Goal: Use online tool/utility: Utilize a website feature to perform a specific function

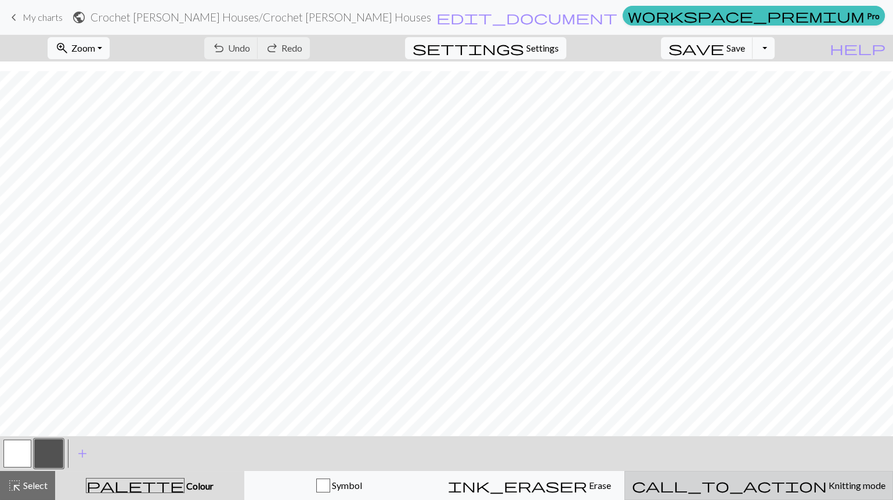
scroll to position [9, 0]
click at [750, 481] on div "call_to_action Knitting mode Knitting mode" at bounding box center [759, 486] width 254 height 14
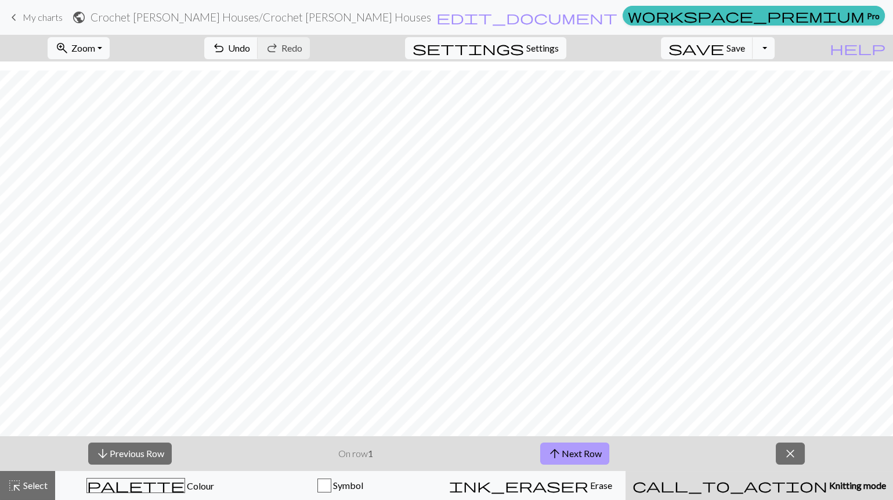
click at [560, 455] on span "arrow_upward" at bounding box center [555, 454] width 14 height 16
click at [185, 486] on span "Colour" at bounding box center [199, 485] width 29 height 11
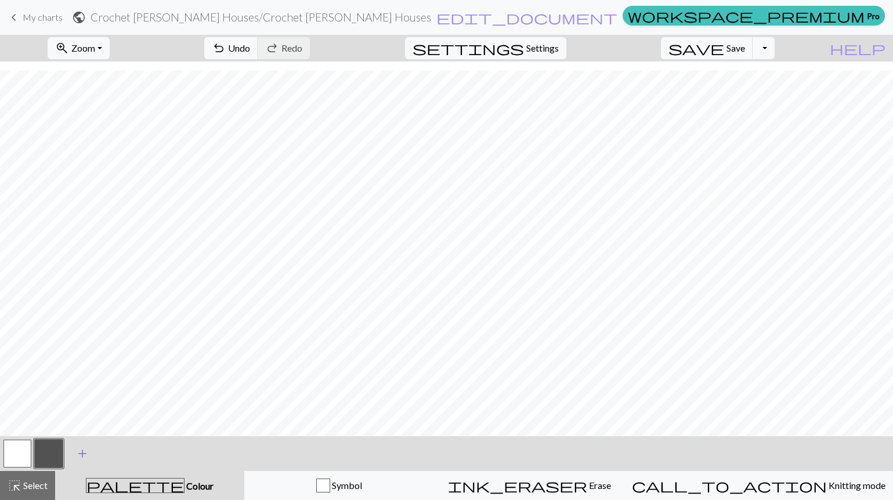
click at [74, 450] on button "add Add a colour" at bounding box center [82, 453] width 29 height 29
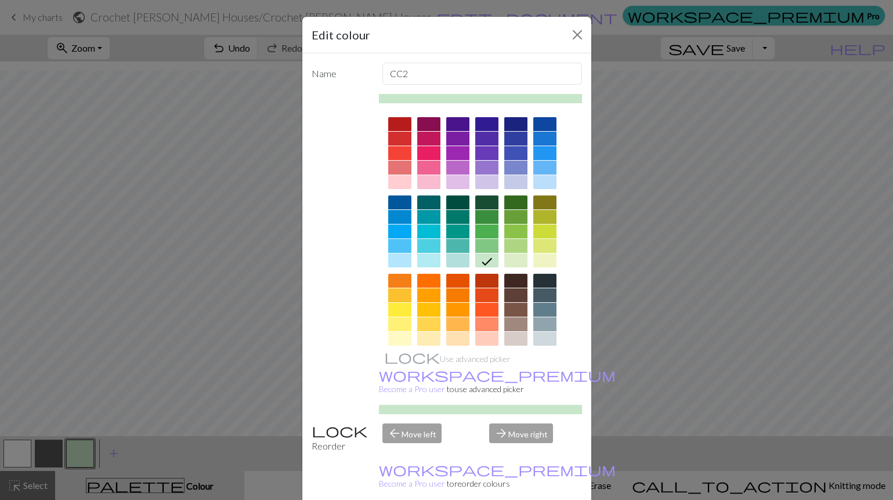
click at [399, 124] on div at bounding box center [399, 124] width 23 height 14
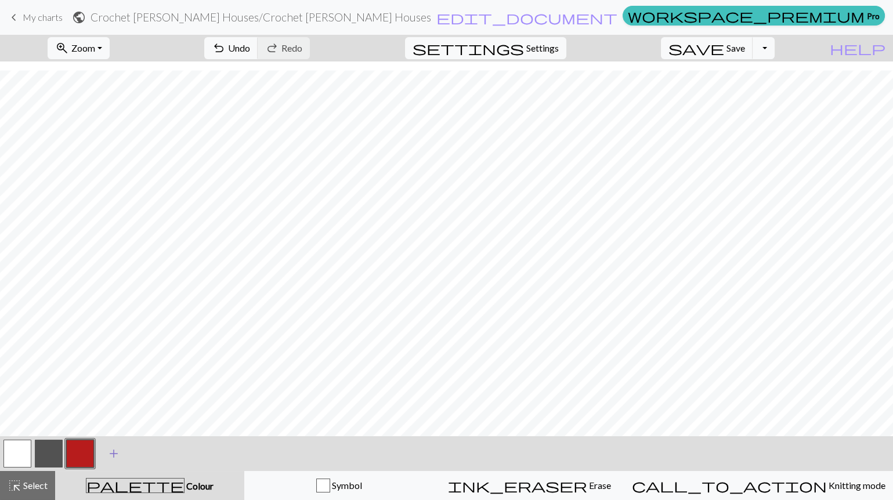
click at [114, 454] on span "add" at bounding box center [114, 454] width 14 height 16
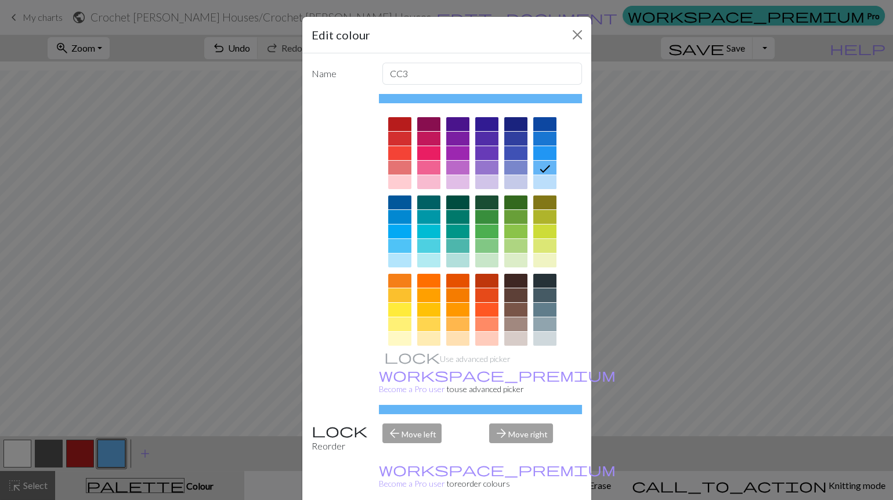
scroll to position [90, 0]
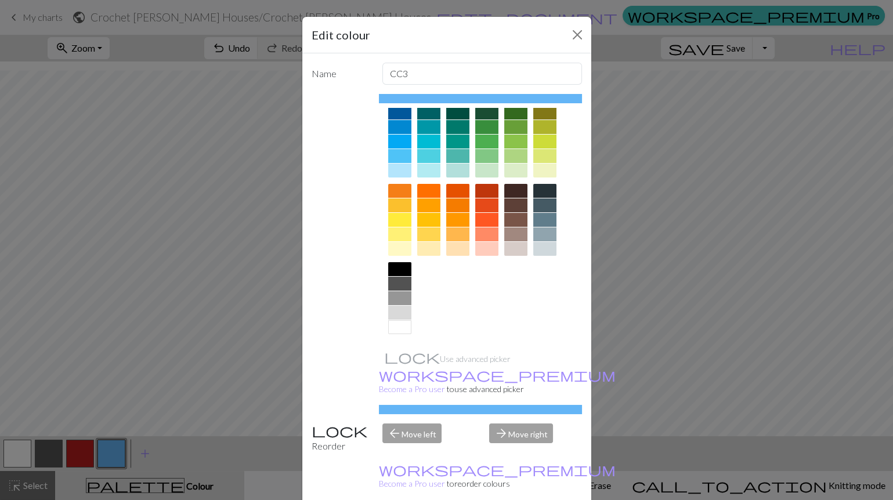
click at [396, 268] on div at bounding box center [399, 269] width 23 height 14
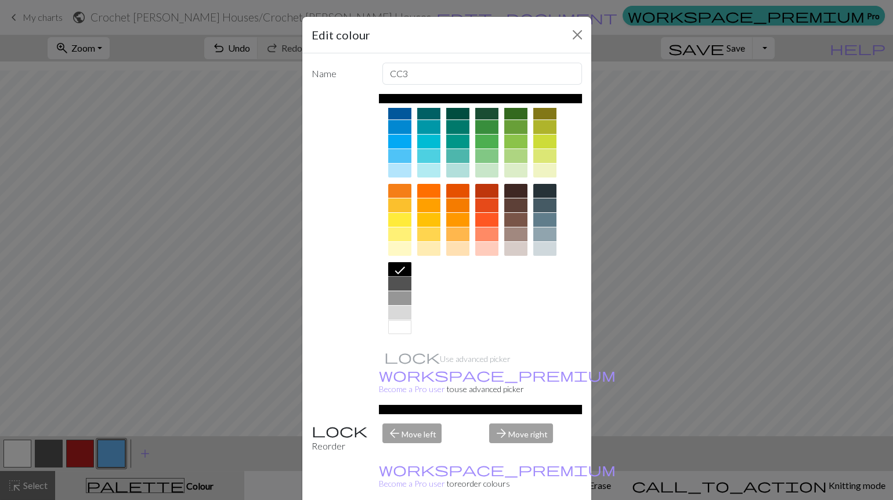
scroll to position [0, 0]
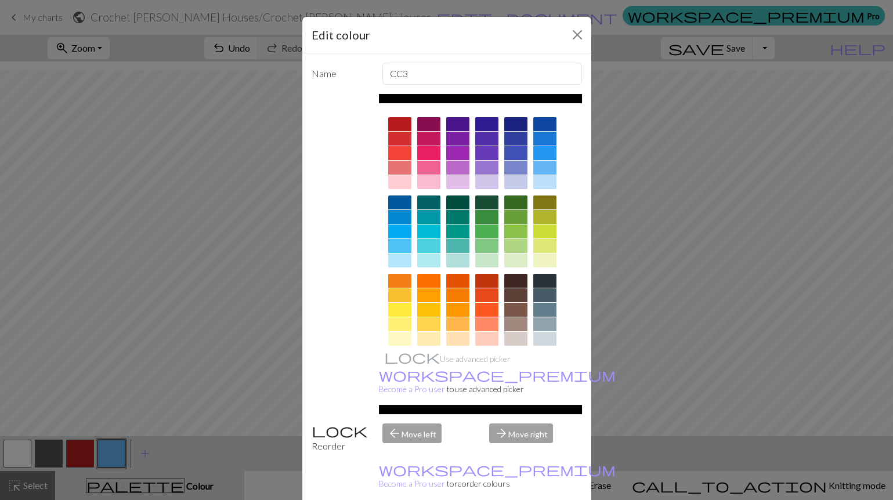
click at [395, 175] on div at bounding box center [399, 182] width 23 height 14
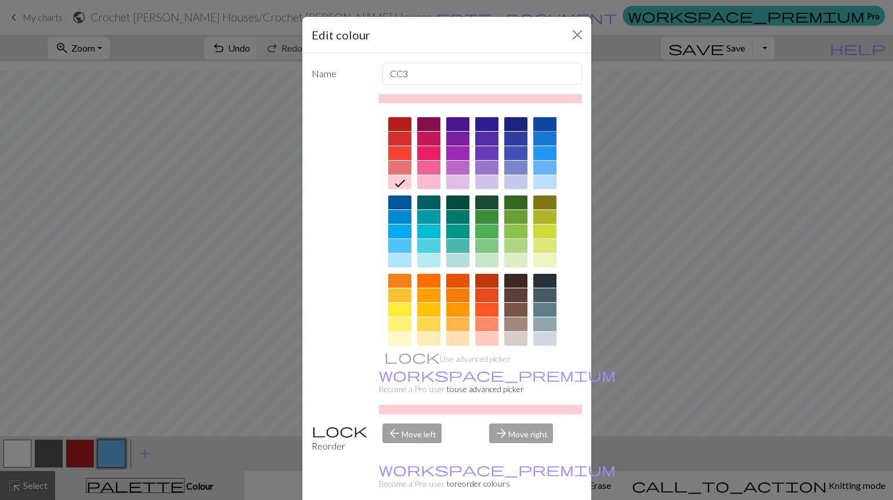
click at [541, 121] on div at bounding box center [544, 124] width 23 height 14
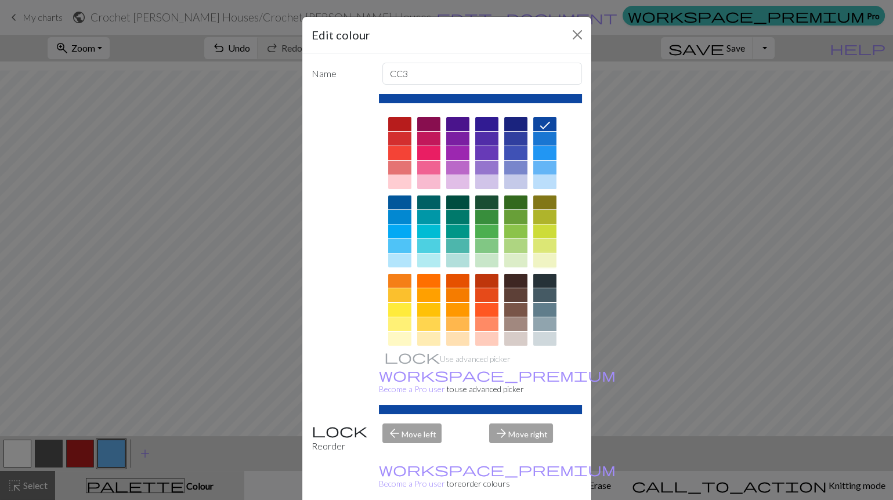
click at [540, 256] on div at bounding box center [544, 261] width 23 height 14
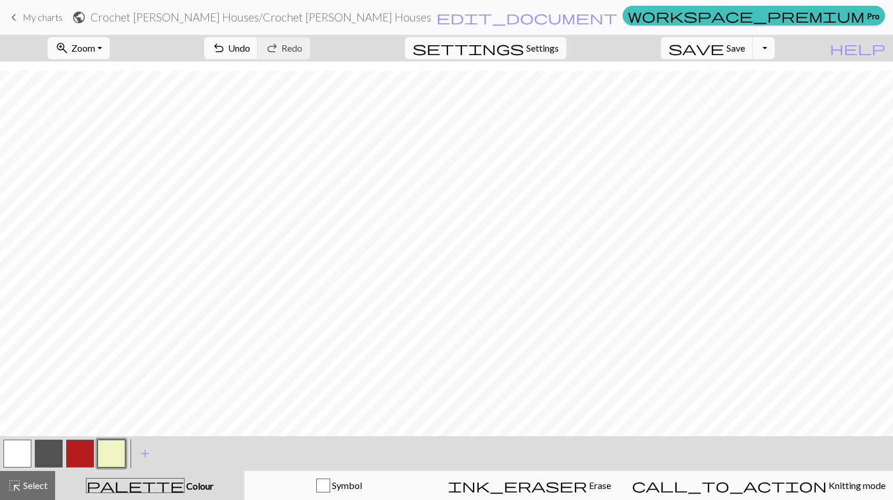
click at [114, 453] on button "button" at bounding box center [111, 454] width 28 height 28
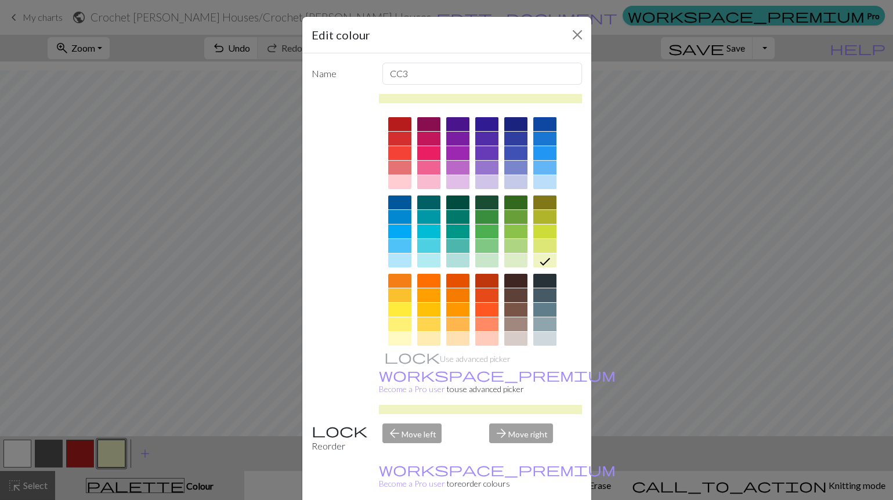
click at [537, 247] on div at bounding box center [544, 246] width 23 height 14
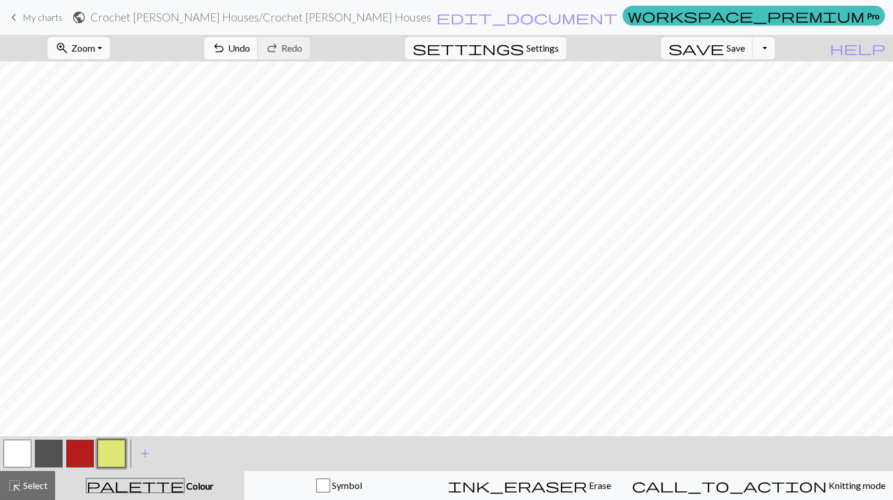
click at [226, 44] on span "undo" at bounding box center [219, 48] width 14 height 16
click at [76, 453] on button "button" at bounding box center [80, 454] width 28 height 28
click at [258, 40] on button "undo Undo Undo" at bounding box center [231, 48] width 54 height 22
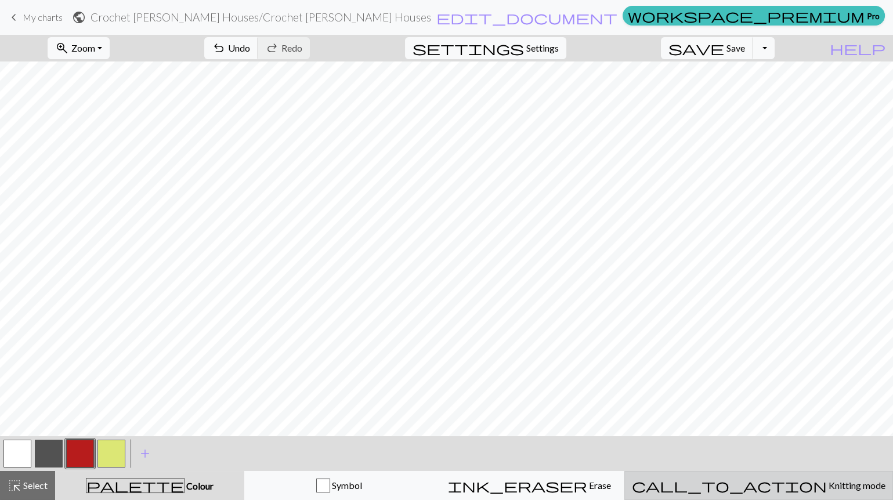
click at [761, 486] on span "call_to_action" at bounding box center [729, 485] width 195 height 16
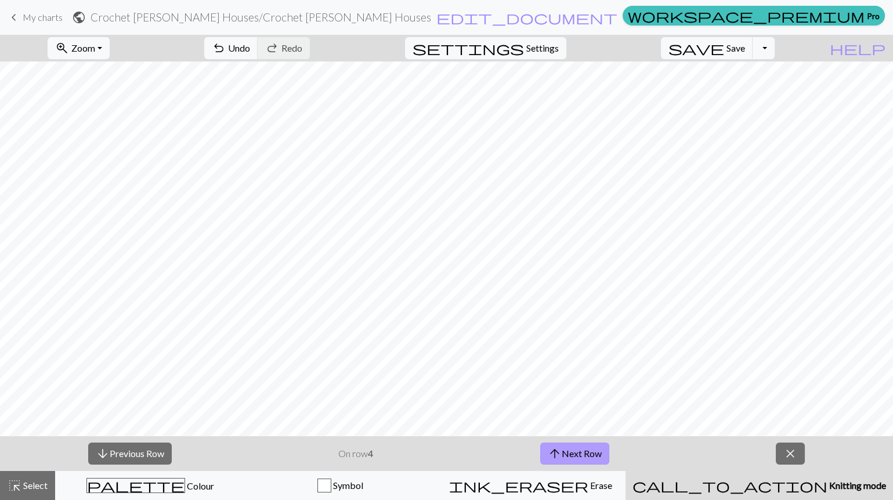
click at [570, 450] on button "arrow_upward Next Row" at bounding box center [574, 454] width 69 height 22
click at [566, 456] on button "arrow_upward Next Row" at bounding box center [574, 454] width 69 height 22
click at [556, 463] on button "arrow_upward Next Row" at bounding box center [574, 454] width 69 height 22
click at [589, 457] on button "arrow_upward Next Row" at bounding box center [574, 454] width 69 height 22
click at [576, 450] on button "arrow_upward Next Row" at bounding box center [574, 454] width 69 height 22
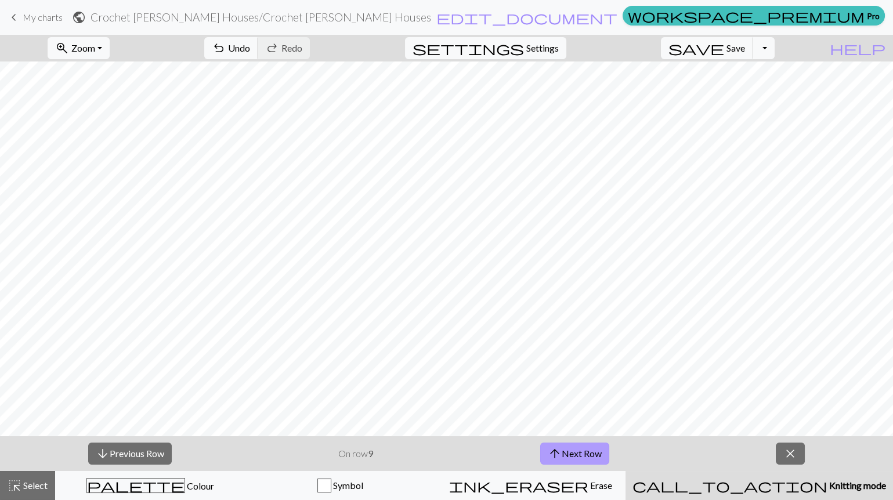
click at [573, 460] on button "arrow_upward Next Row" at bounding box center [574, 454] width 69 height 22
click at [139, 450] on button "arrow_downward Previous Row" at bounding box center [130, 454] width 84 height 22
click at [571, 447] on button "arrow_upward Next Row" at bounding box center [574, 454] width 69 height 22
click at [577, 451] on button "arrow_upward Next Row" at bounding box center [576, 454] width 69 height 22
click at [582, 451] on button "arrow_upward Next Row" at bounding box center [576, 454] width 69 height 22
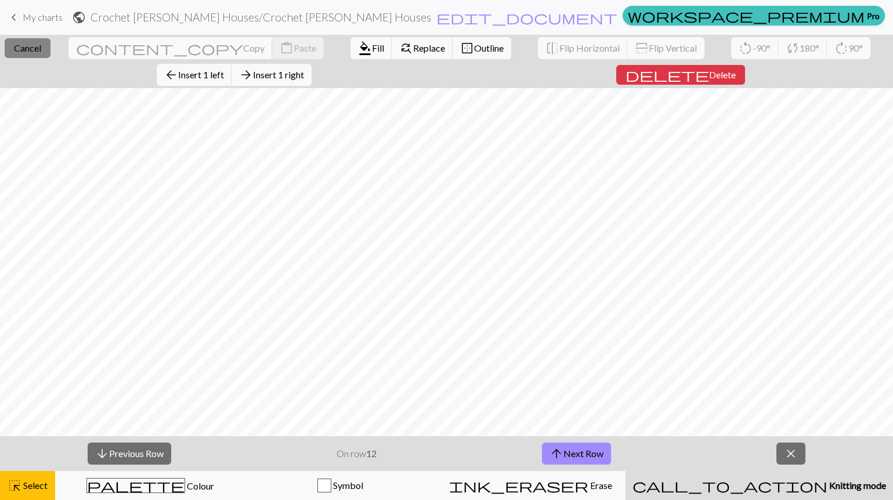
click at [33, 55] on button "close Cancel" at bounding box center [28, 48] width 46 height 20
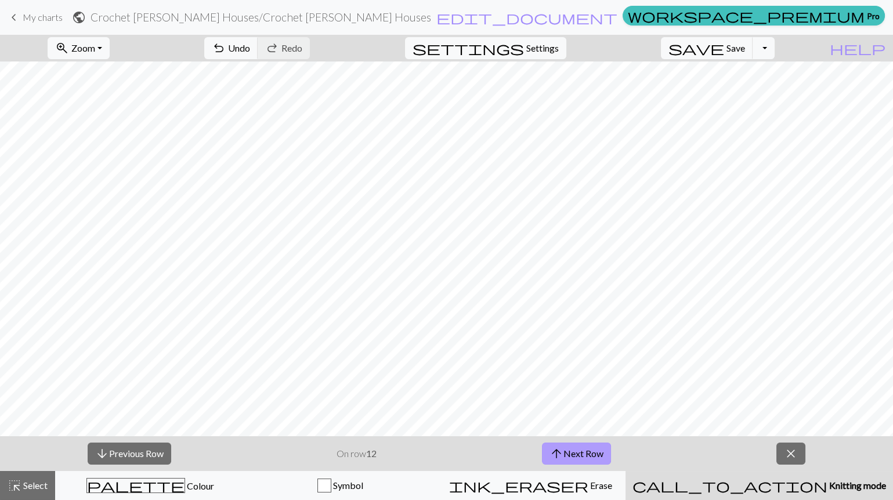
click at [577, 453] on button "arrow_upward Next Row" at bounding box center [576, 454] width 69 height 22
click at [579, 445] on button "arrow_upward Next Row" at bounding box center [576, 454] width 69 height 22
